Goal: Information Seeking & Learning: Check status

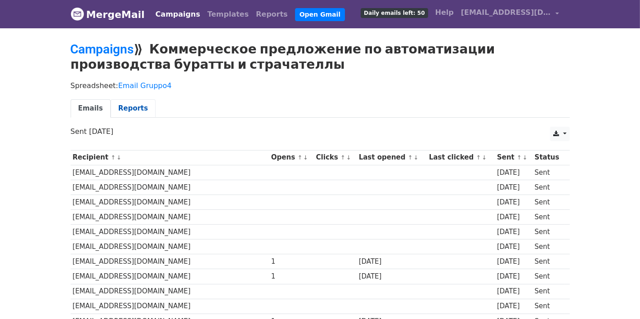
click at [130, 108] on link "Reports" at bounding box center [133, 108] width 45 height 18
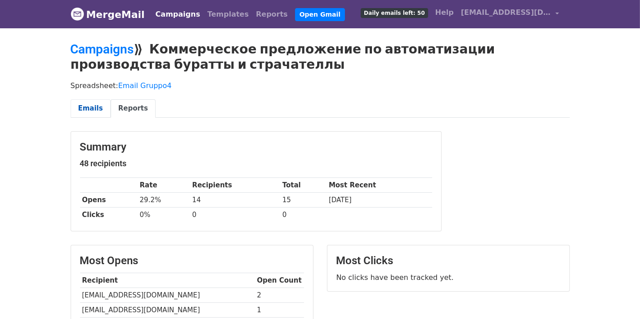
click at [80, 109] on link "Emails" at bounding box center [91, 108] width 40 height 18
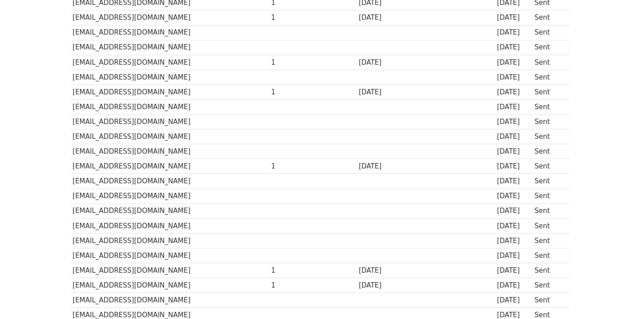
scroll to position [225, 0]
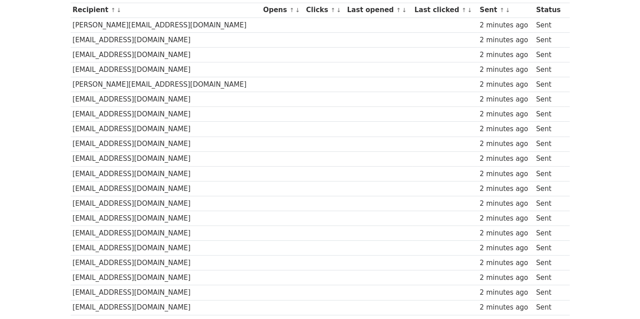
scroll to position [45, 0]
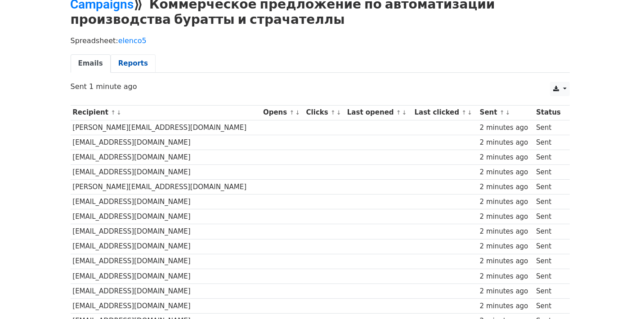
click at [121, 65] on link "Reports" at bounding box center [133, 63] width 45 height 18
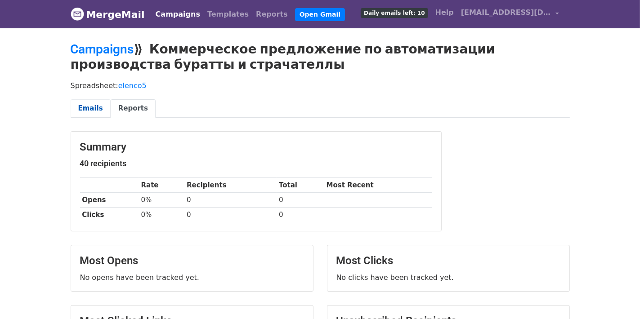
click at [89, 106] on link "Emails" at bounding box center [91, 108] width 40 height 18
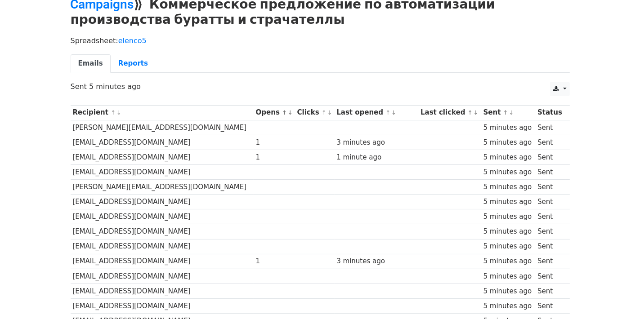
scroll to position [45, 0]
click at [129, 59] on link "Reports" at bounding box center [133, 63] width 45 height 18
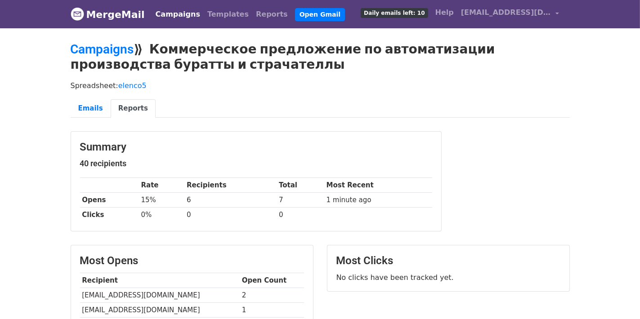
click at [419, 78] on div "Spreadsheet: elenco5 Emails Reports" at bounding box center [320, 101] width 513 height 50
click at [387, 81] on p "Spreadsheet: elenco5" at bounding box center [320, 85] width 499 height 9
click at [85, 115] on link "Emails" at bounding box center [91, 108] width 40 height 18
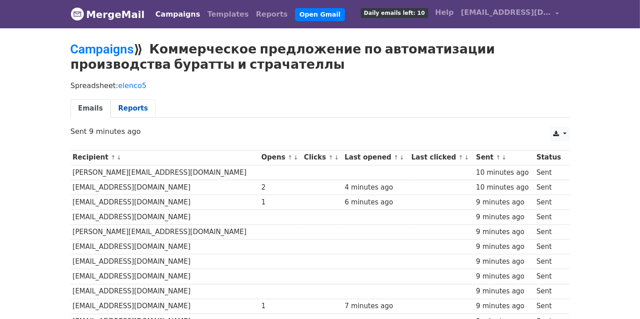
click at [115, 108] on link "Reports" at bounding box center [133, 108] width 45 height 18
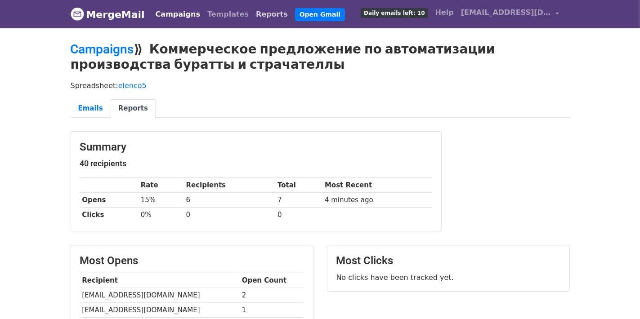
click at [252, 15] on link "Reports" at bounding box center [271, 14] width 39 height 18
click at [252, 13] on link "Reports" at bounding box center [271, 14] width 39 height 18
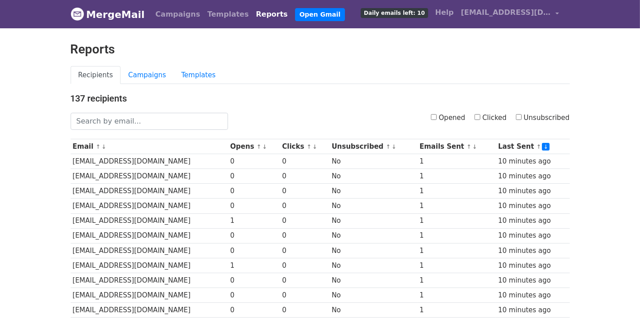
click at [273, 63] on div "Reports" at bounding box center [320, 54] width 513 height 24
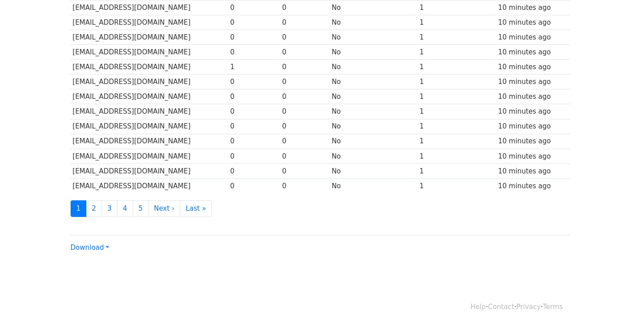
scroll to position [409, 0]
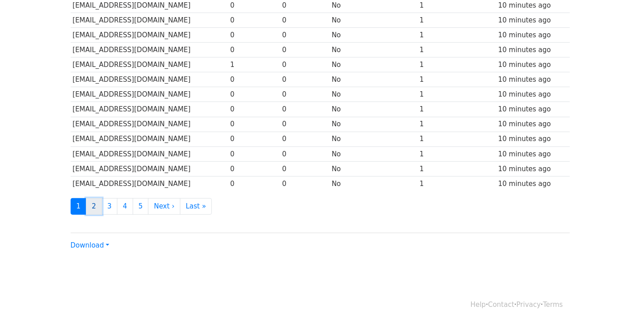
click at [90, 205] on link "2" at bounding box center [94, 206] width 16 height 17
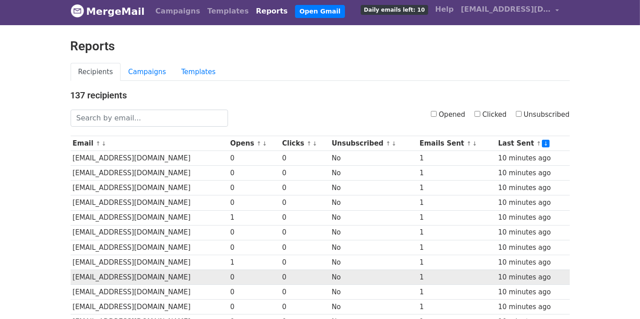
scroll to position [0, 0]
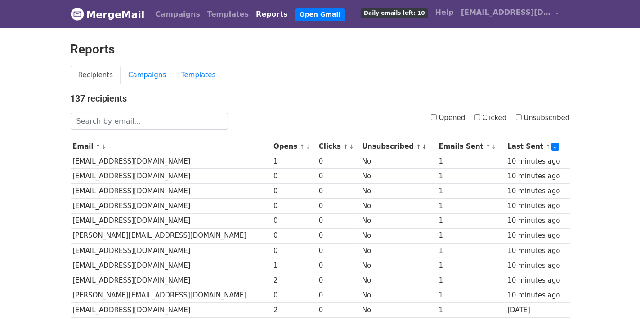
click at [437, 116] on input "Opened" at bounding box center [434, 117] width 6 height 6
checkbox input "true"
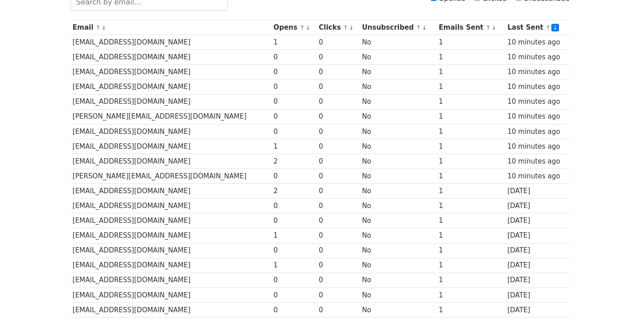
scroll to position [270, 0]
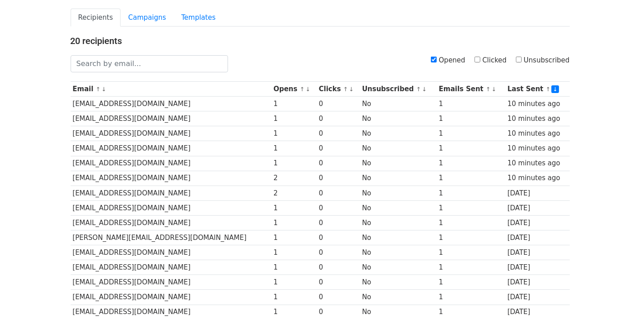
scroll to position [13, 0]
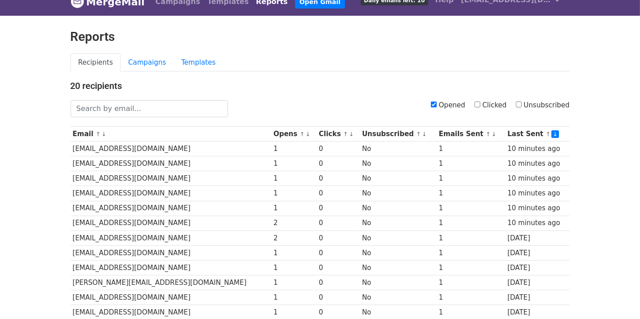
click at [480, 103] on input "Clicked" at bounding box center [477, 105] width 6 height 6
checkbox input "true"
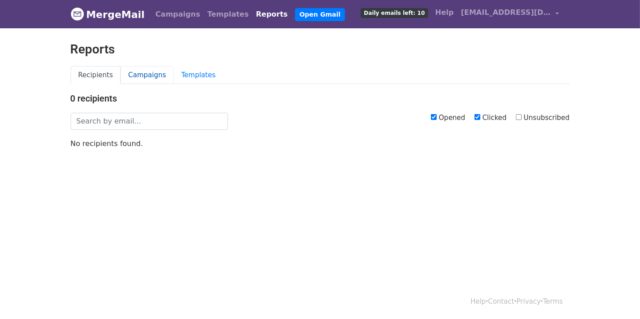
click at [141, 74] on link "Campaigns" at bounding box center [147, 75] width 53 height 18
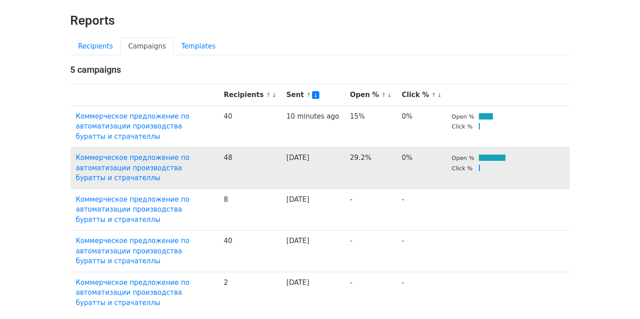
scroll to position [45, 0]
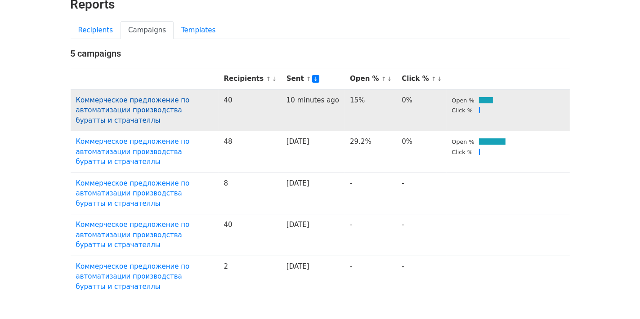
click at [113, 98] on link "Коммерческое предложение по автоматизации производства буратты и страчателлы" at bounding box center [133, 110] width 114 height 28
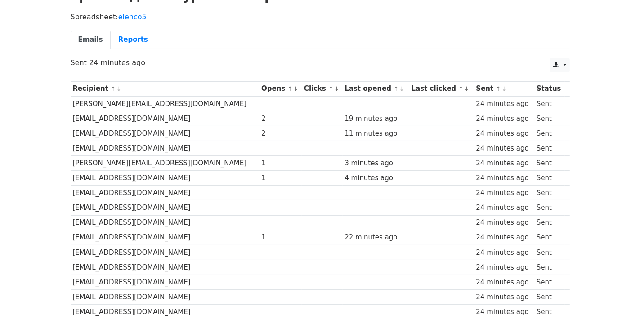
scroll to position [22, 0]
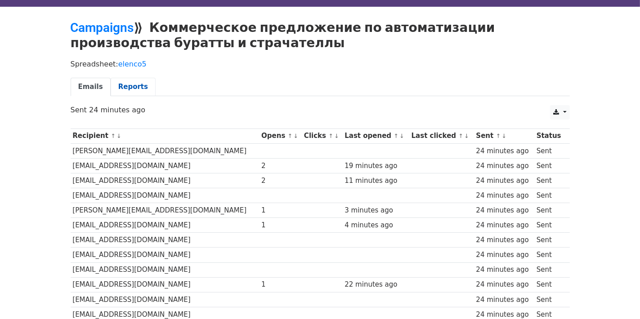
click at [128, 89] on link "Reports" at bounding box center [133, 87] width 45 height 18
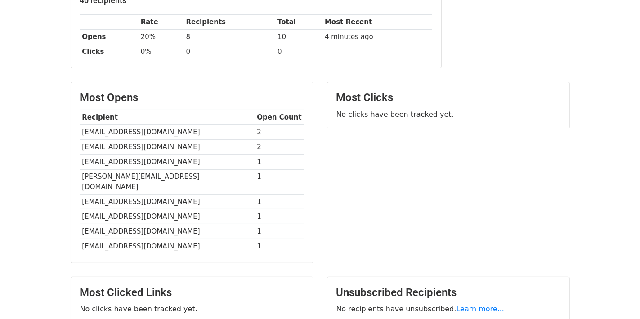
scroll to position [180, 0]
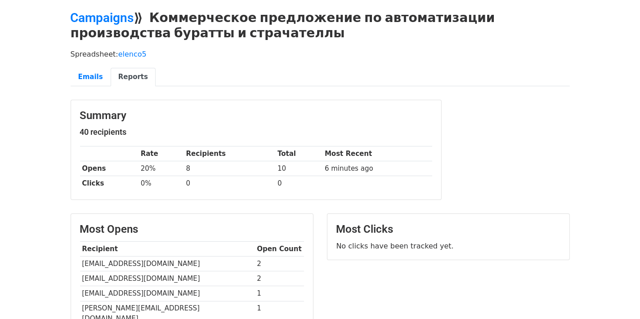
scroll to position [90, 0]
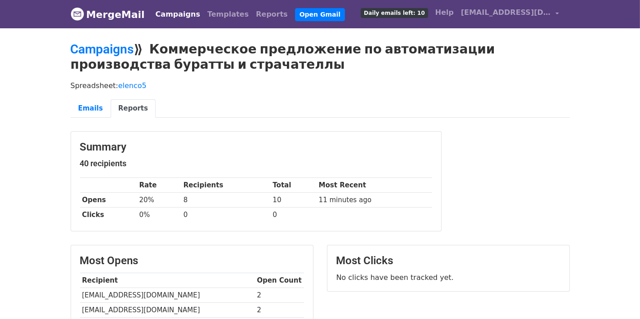
click at [449, 241] on main "Campaigns ⟫ Коммерческое предложение по автоматизации производства буратты и ст…" at bounding box center [320, 269] width 513 height 454
